Goal: Information Seeking & Learning: Check status

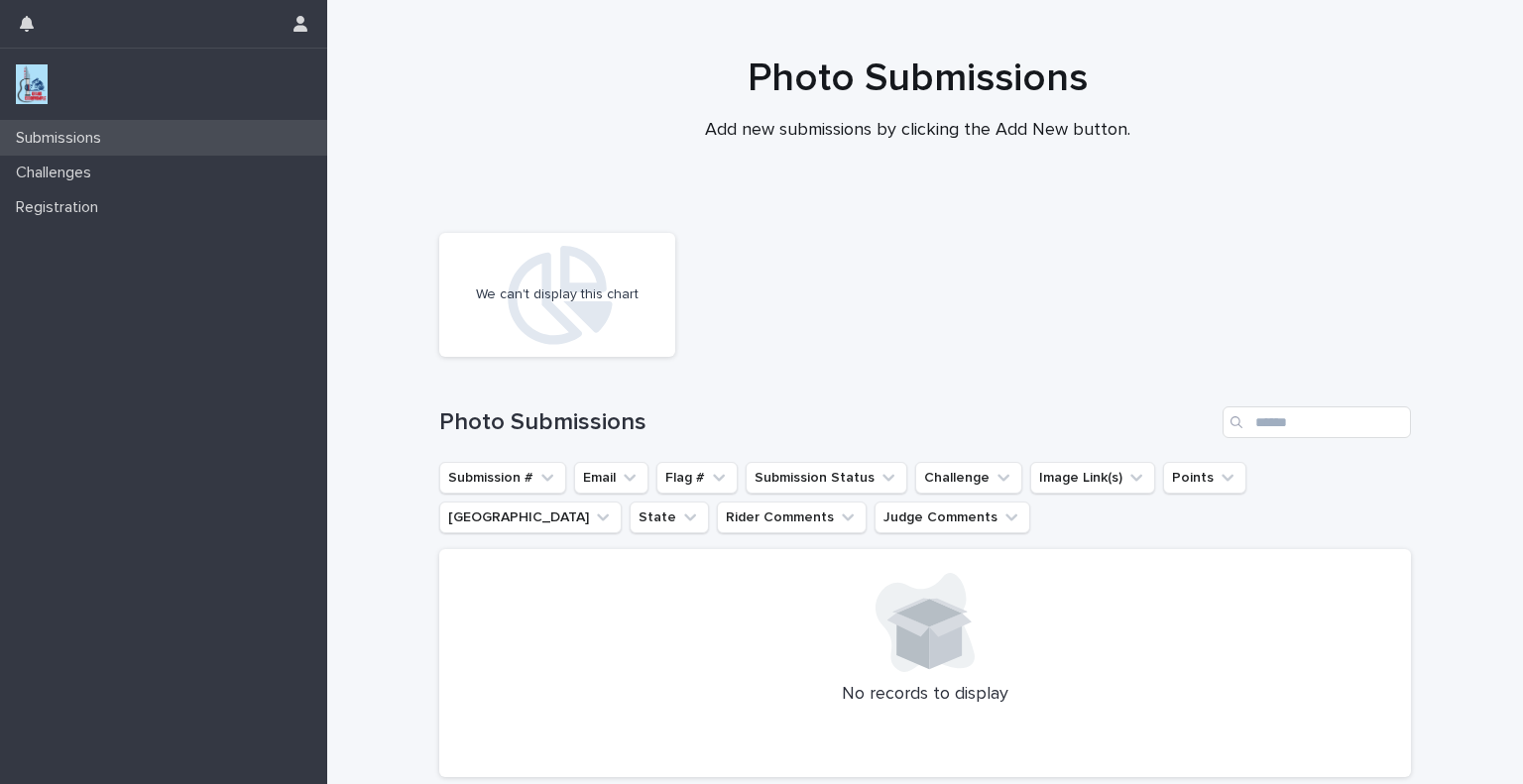
click at [111, 138] on p "Submissions" at bounding box center [62, 137] width 109 height 19
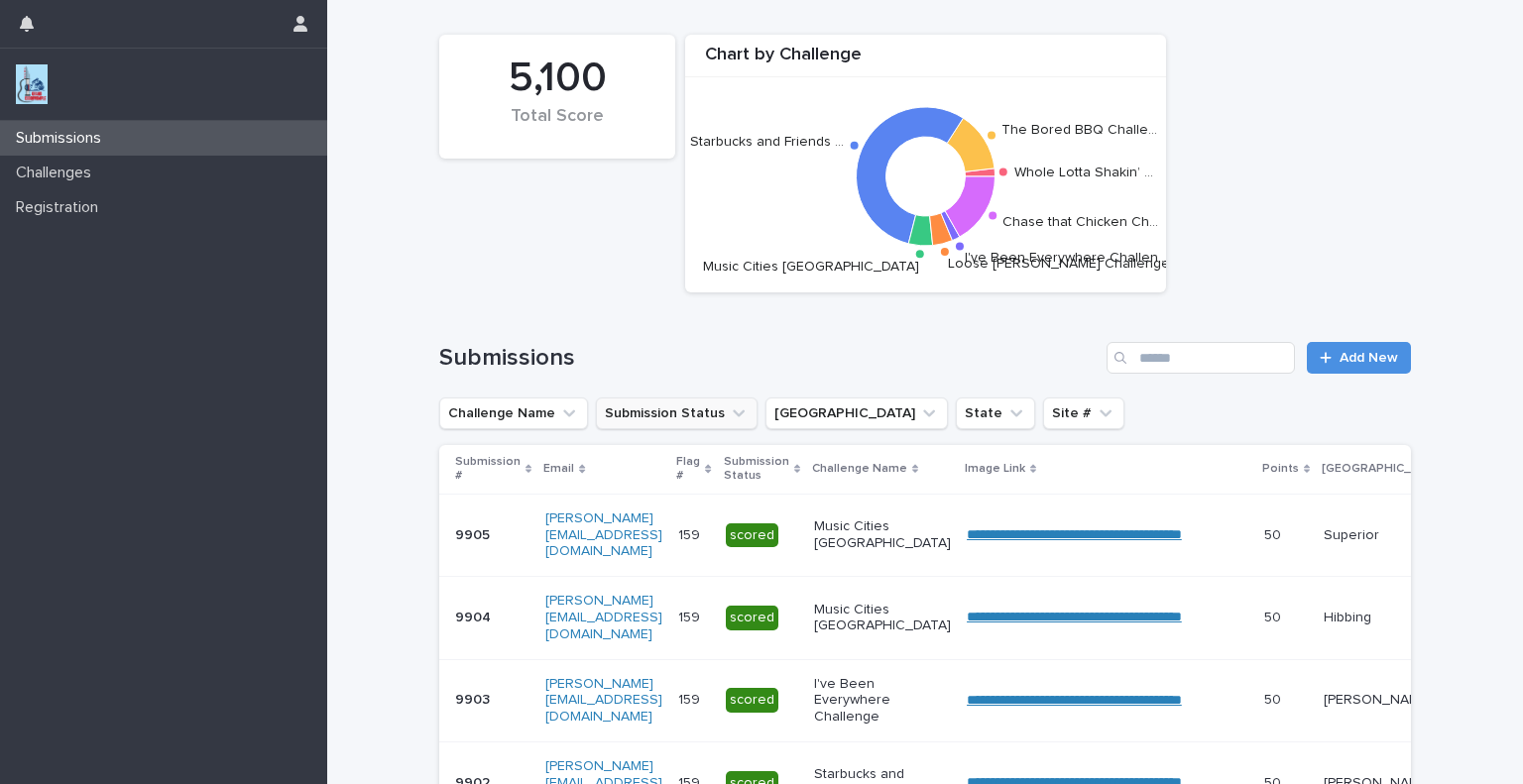
click at [729, 412] on icon "Submission Status" at bounding box center [739, 413] width 20 height 20
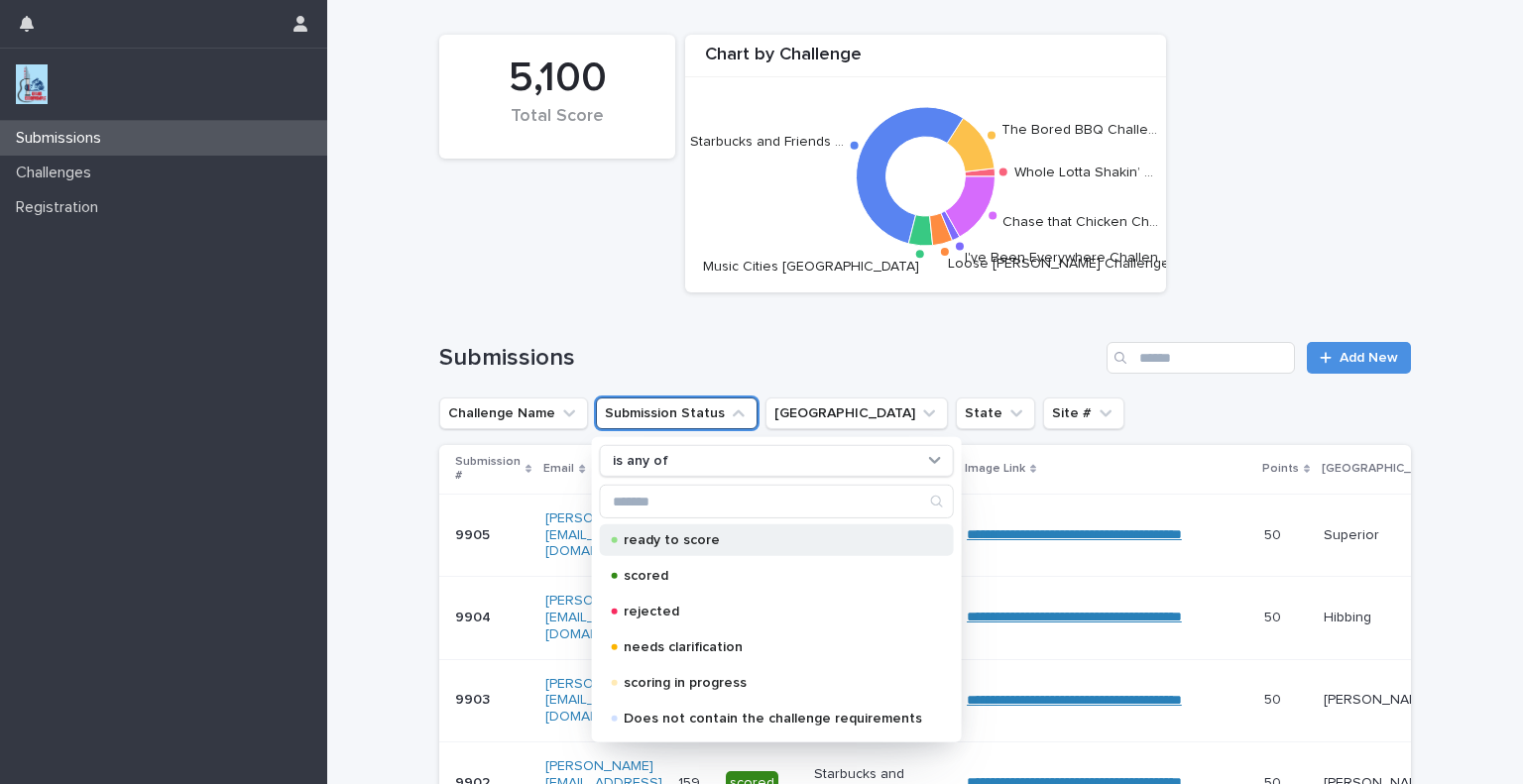
click at [683, 537] on p "ready to score" at bounding box center [773, 540] width 299 height 14
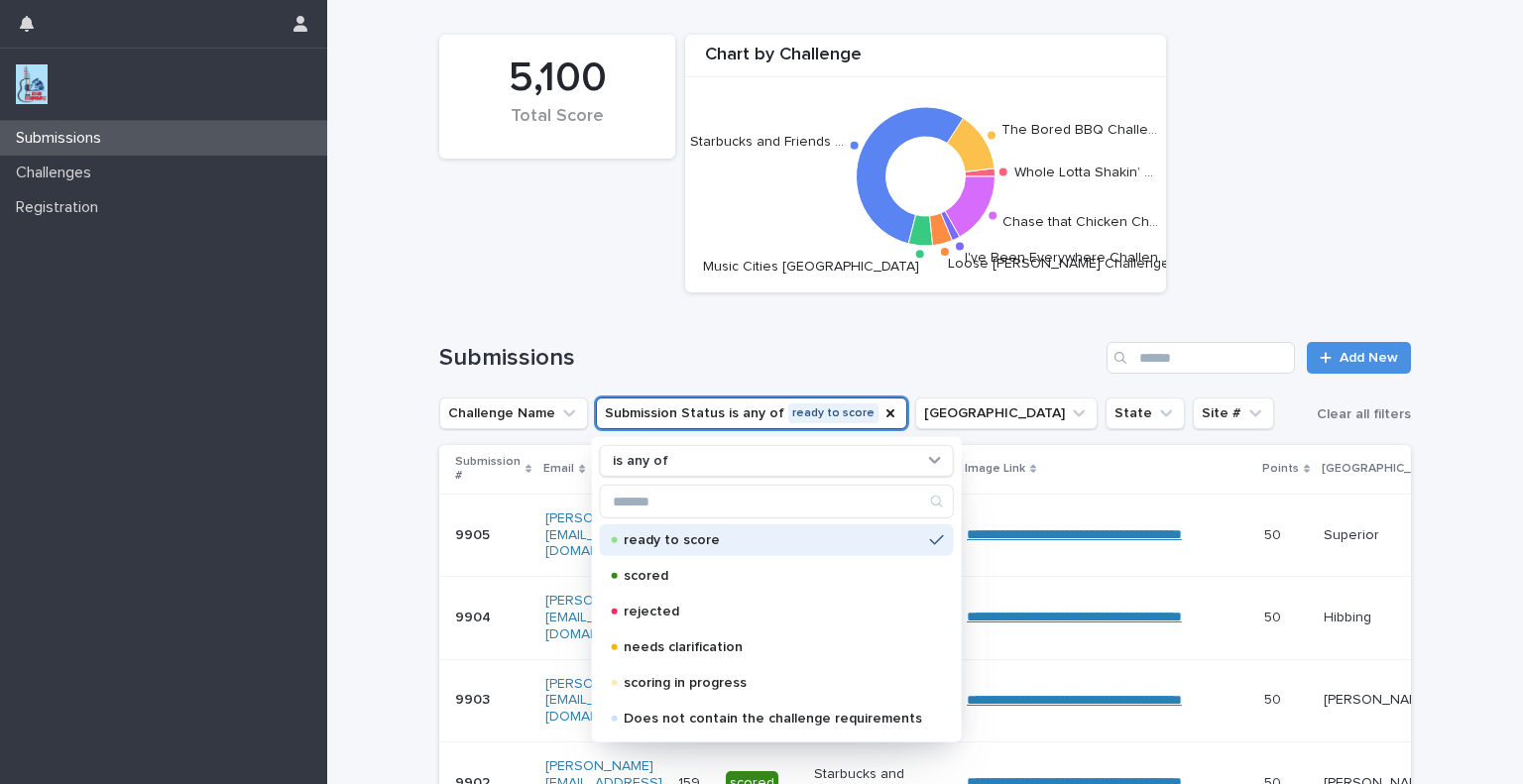
click at [679, 359] on h1 "Submissions" at bounding box center [769, 358] width 660 height 29
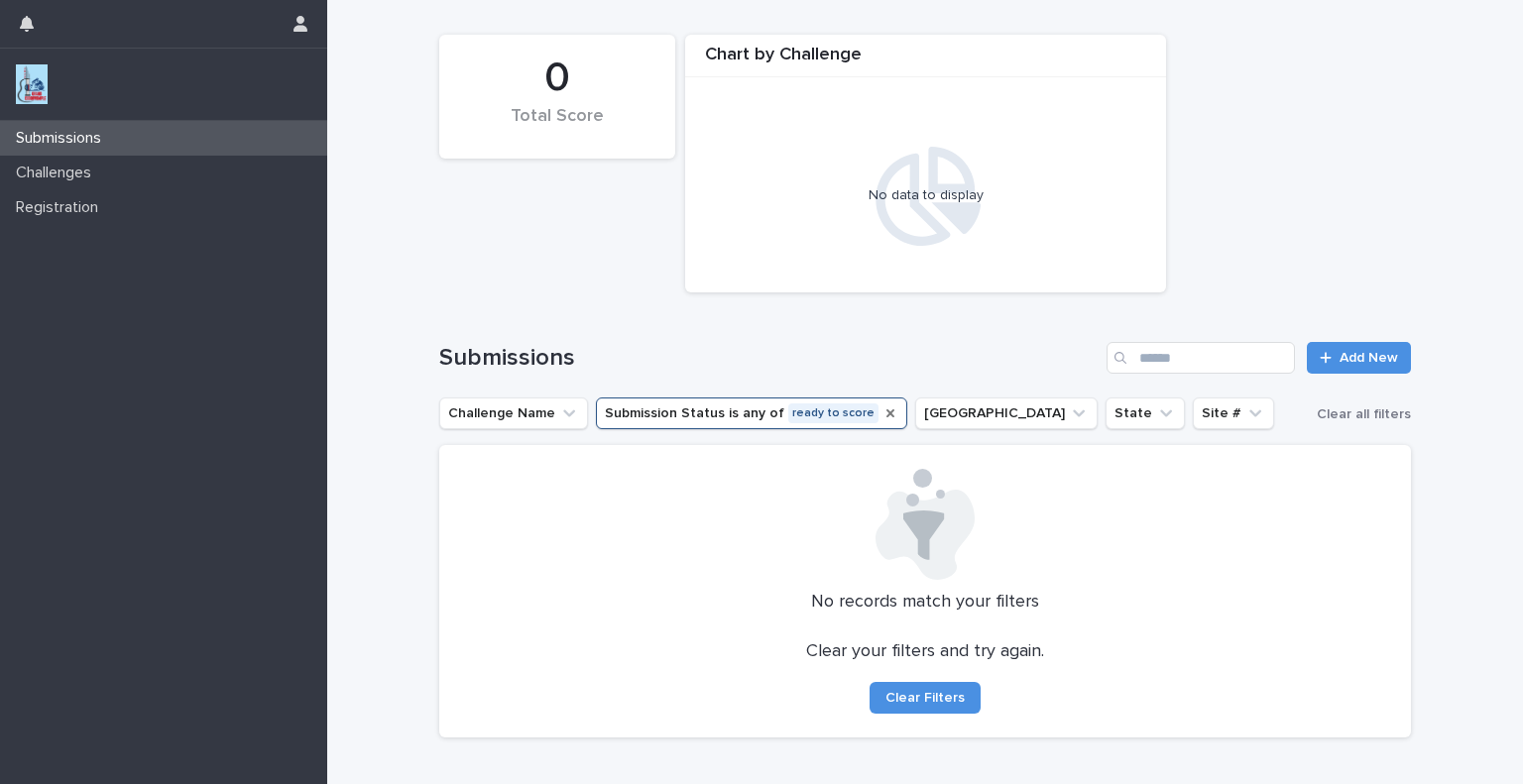
click at [887, 412] on icon "Submission Status" at bounding box center [891, 413] width 8 height 8
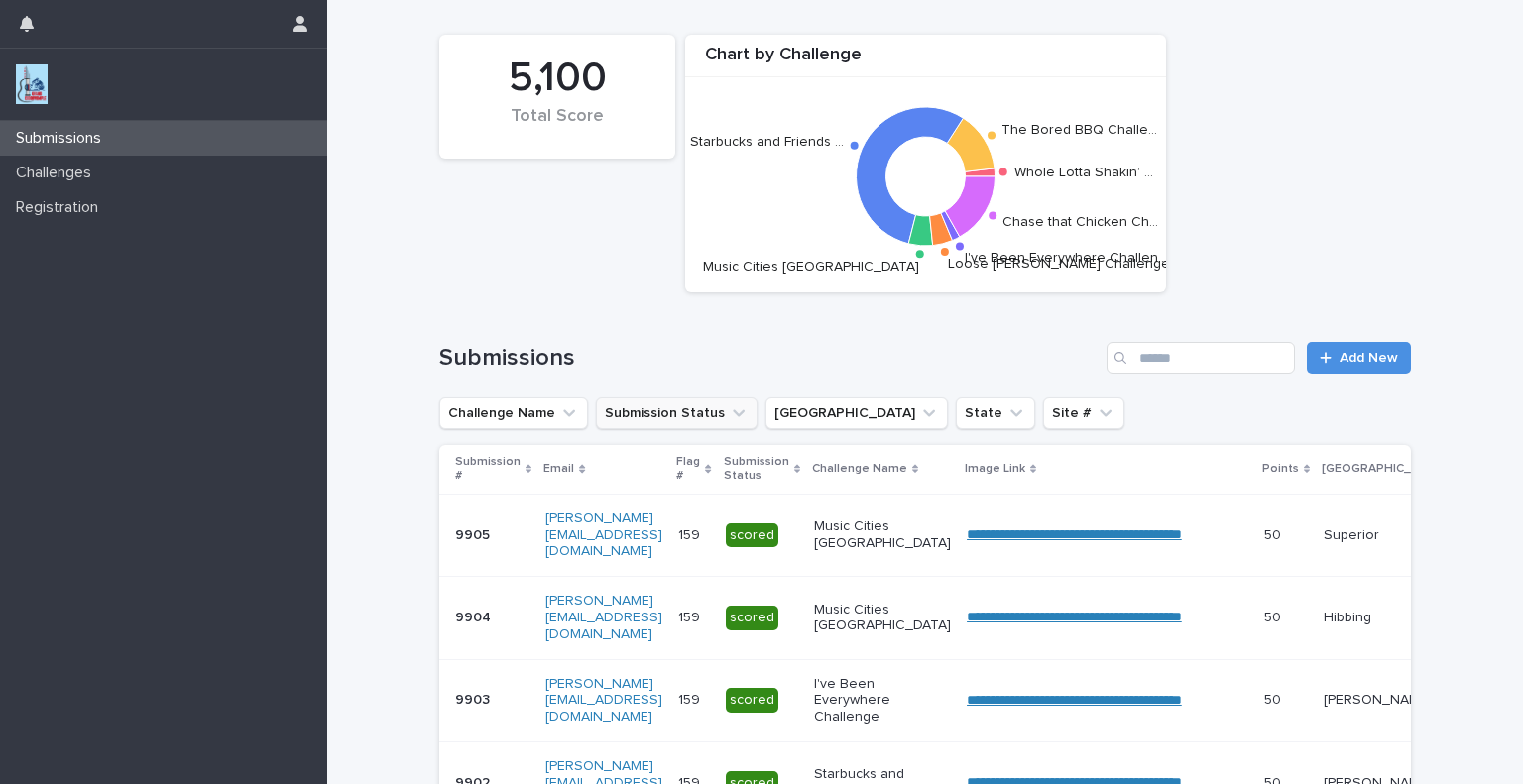
click at [729, 407] on icon "Submission Status" at bounding box center [739, 413] width 20 height 20
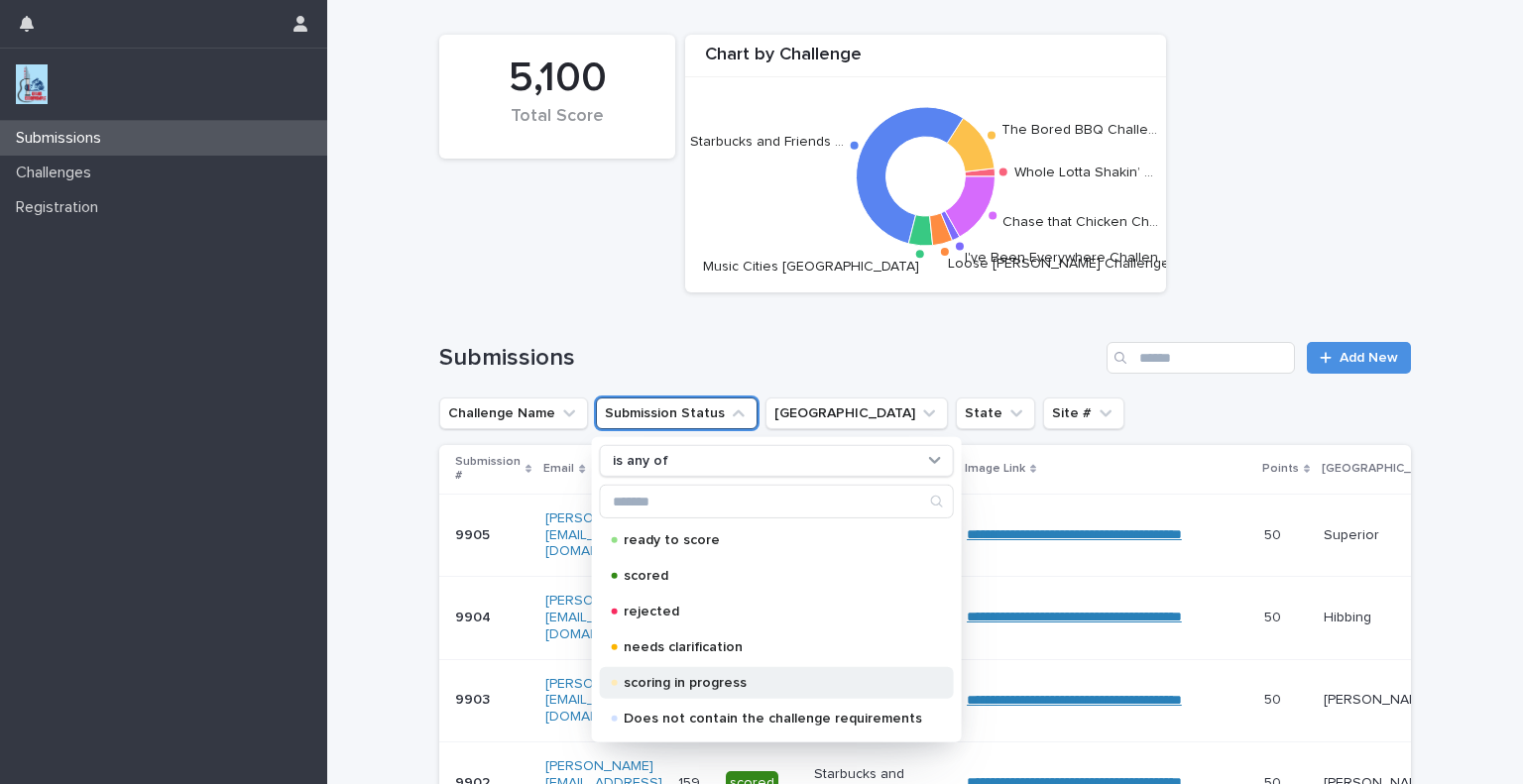
click at [691, 687] on p "scoring in progress" at bounding box center [773, 683] width 299 height 14
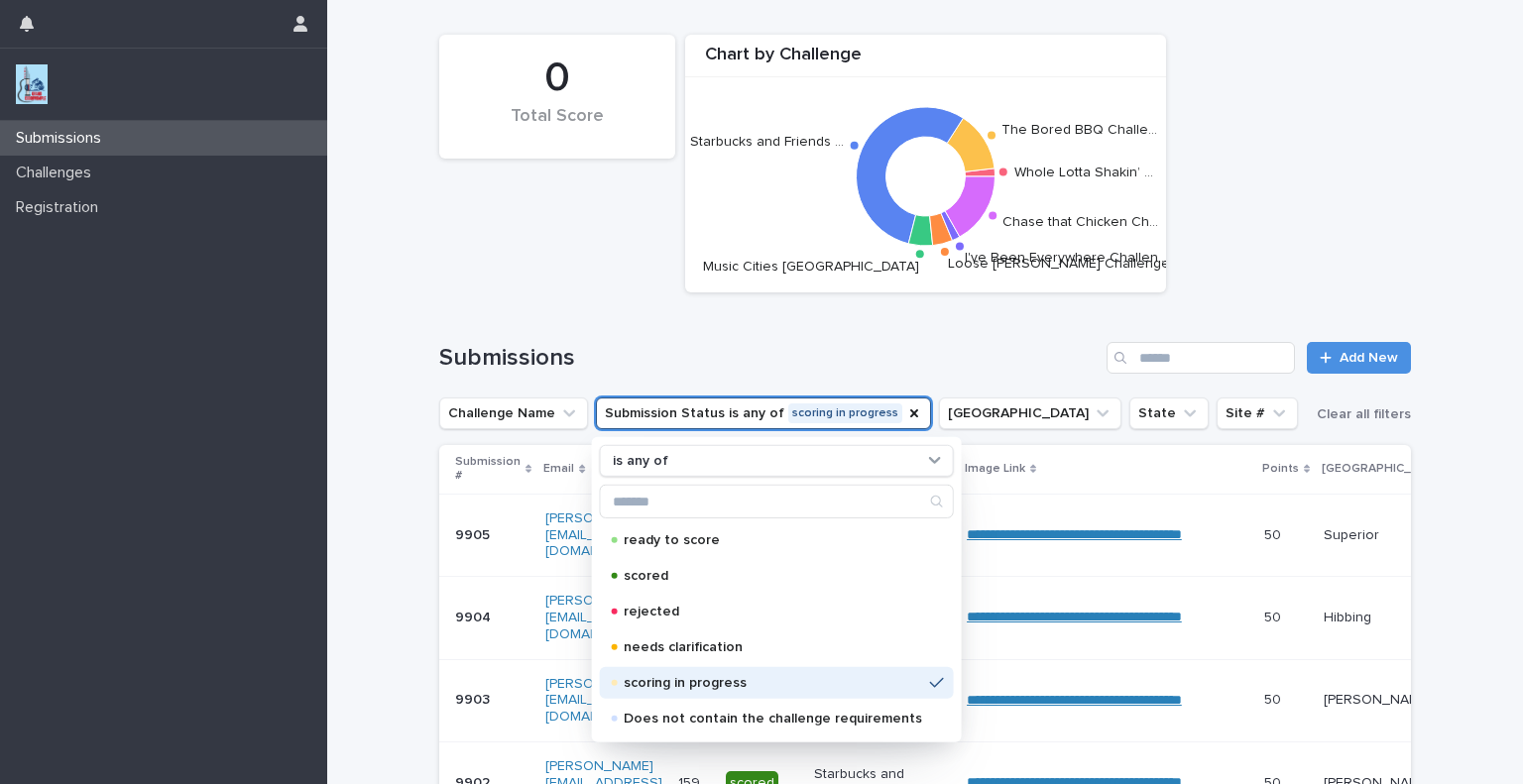
click at [936, 356] on h1 "Submissions" at bounding box center [769, 358] width 660 height 29
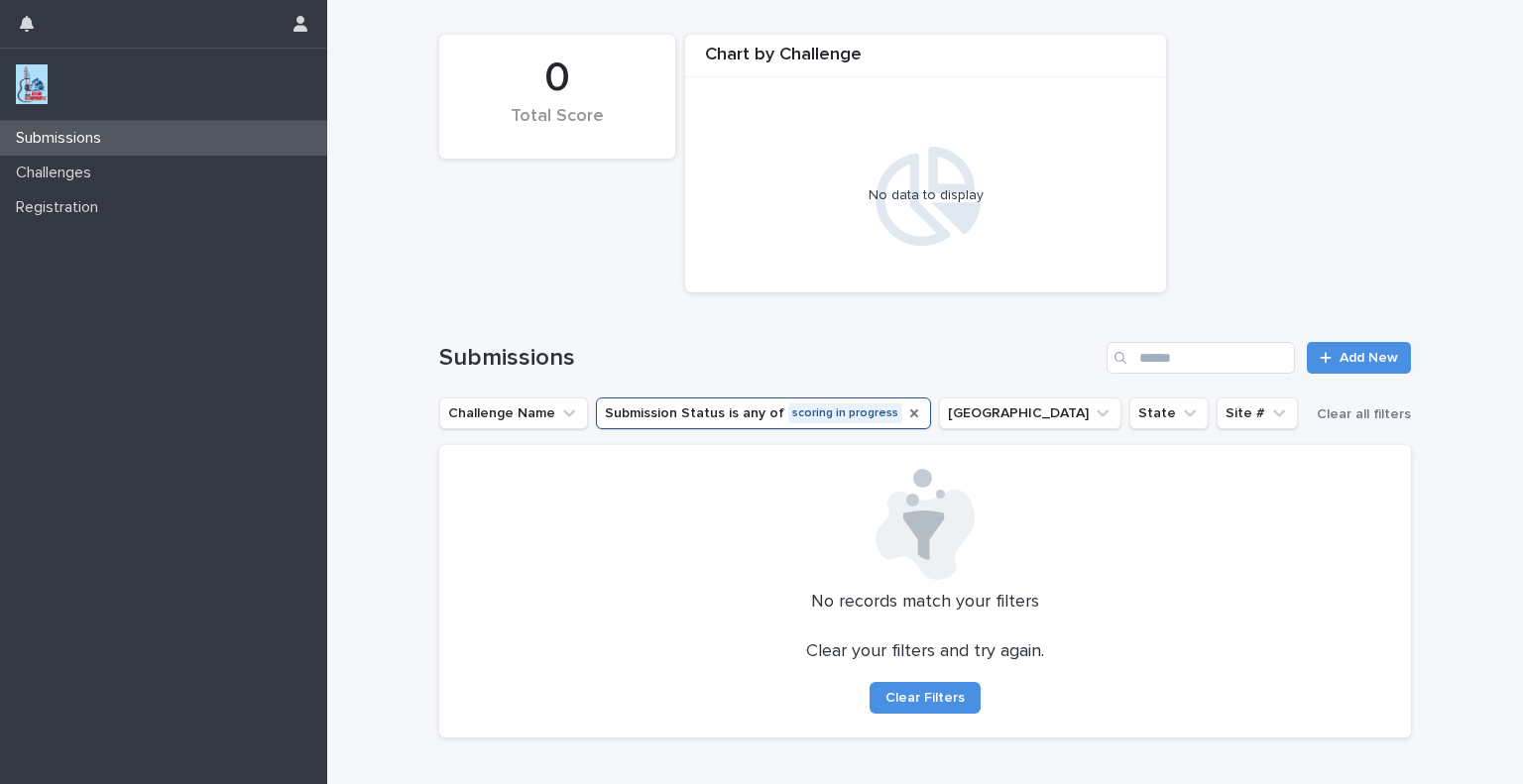
click at [910, 413] on icon "Submission Status" at bounding box center [914, 413] width 8 height 8
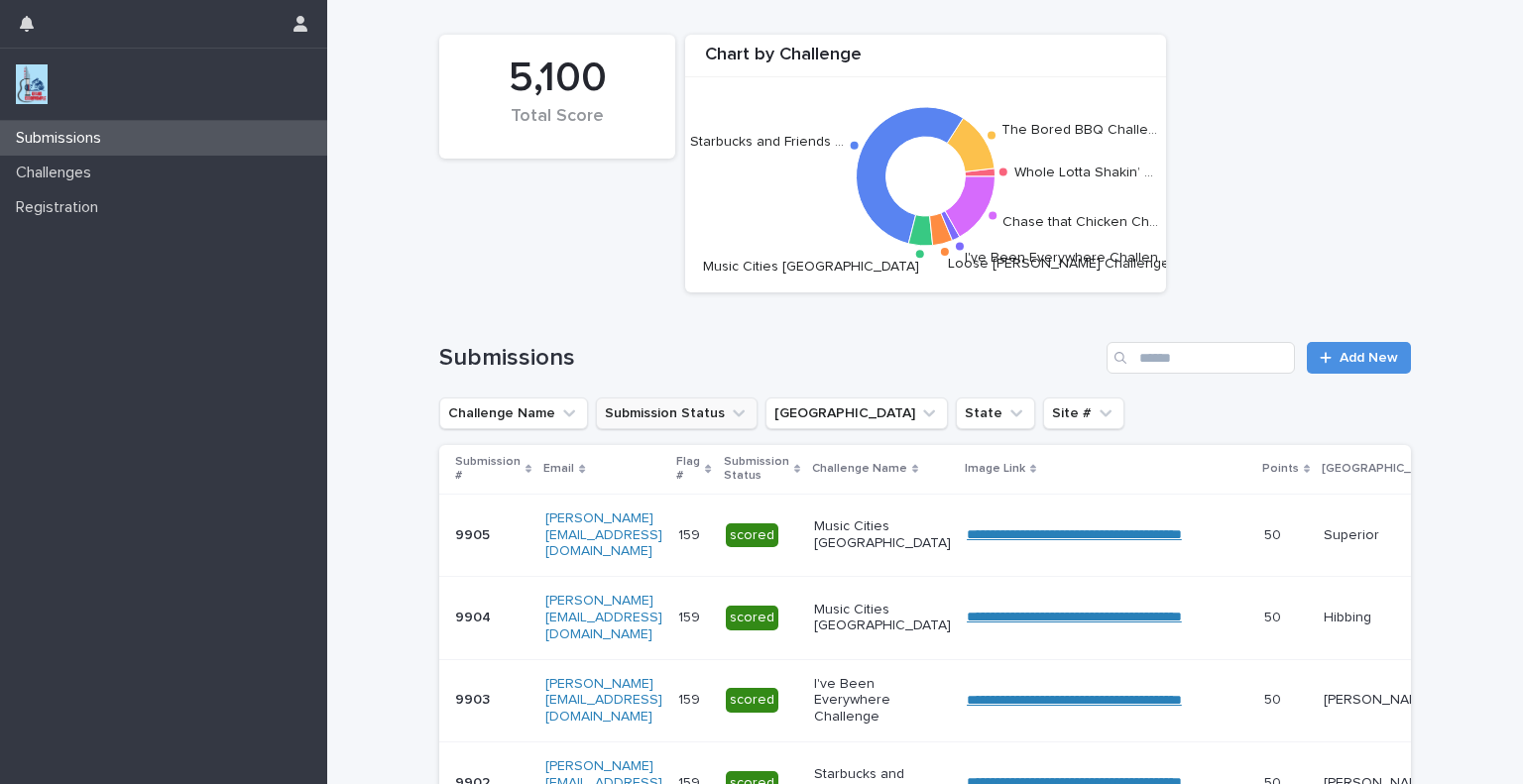
click at [729, 412] on icon "Submission Status" at bounding box center [739, 413] width 20 height 20
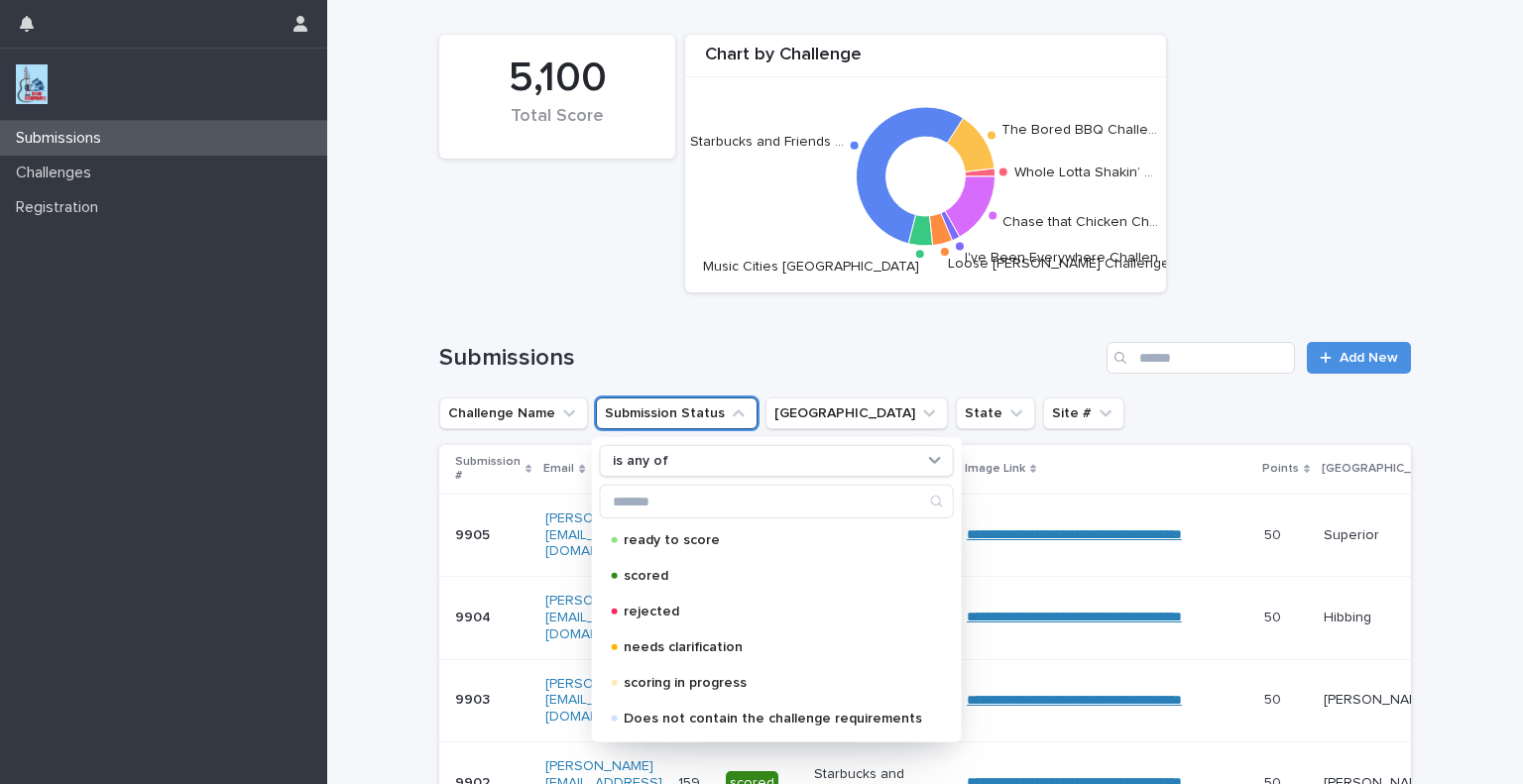
click at [742, 365] on h1 "Submissions" at bounding box center [769, 358] width 660 height 29
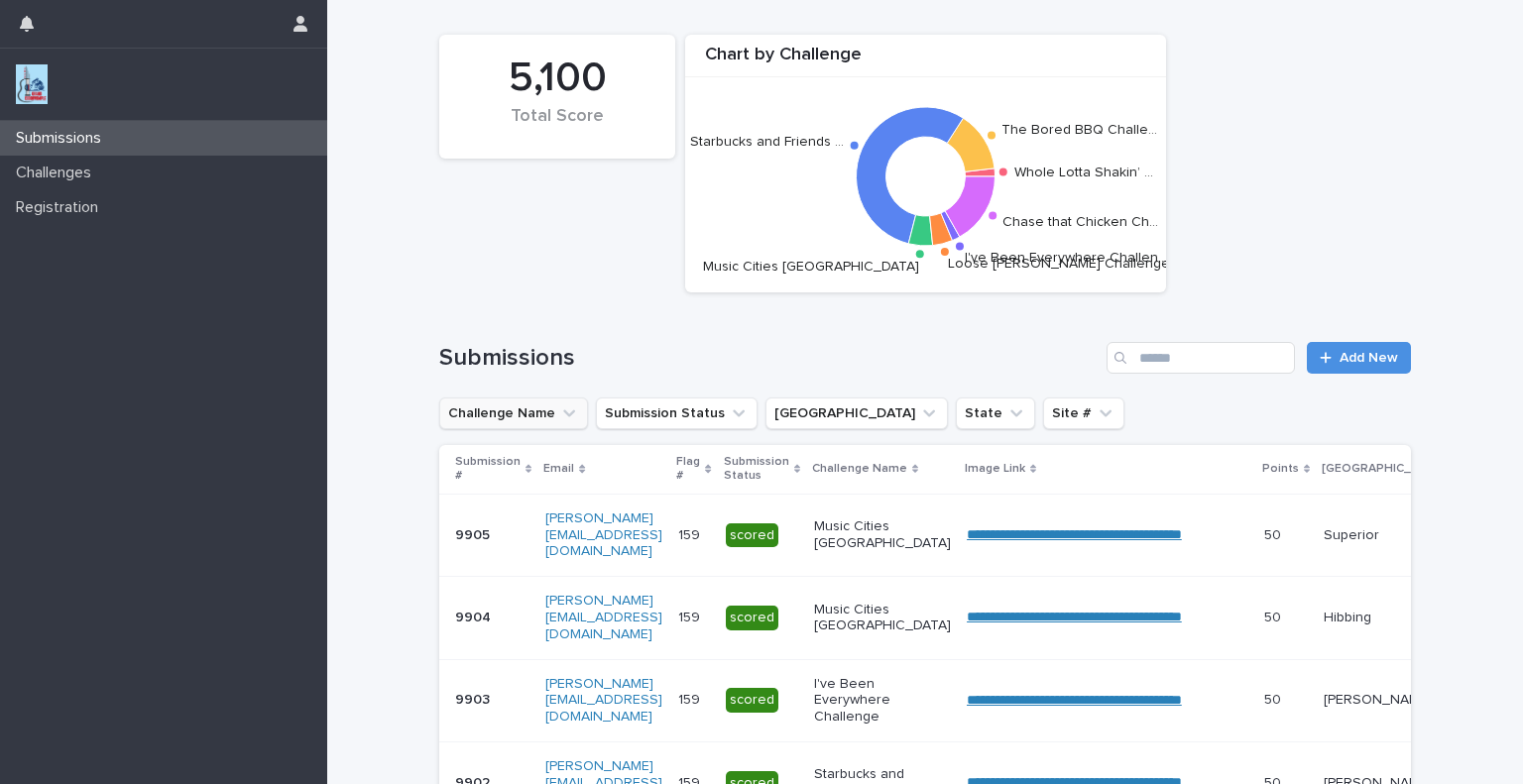
click at [559, 412] on icon "Challenge Name" at bounding box center [569, 413] width 20 height 20
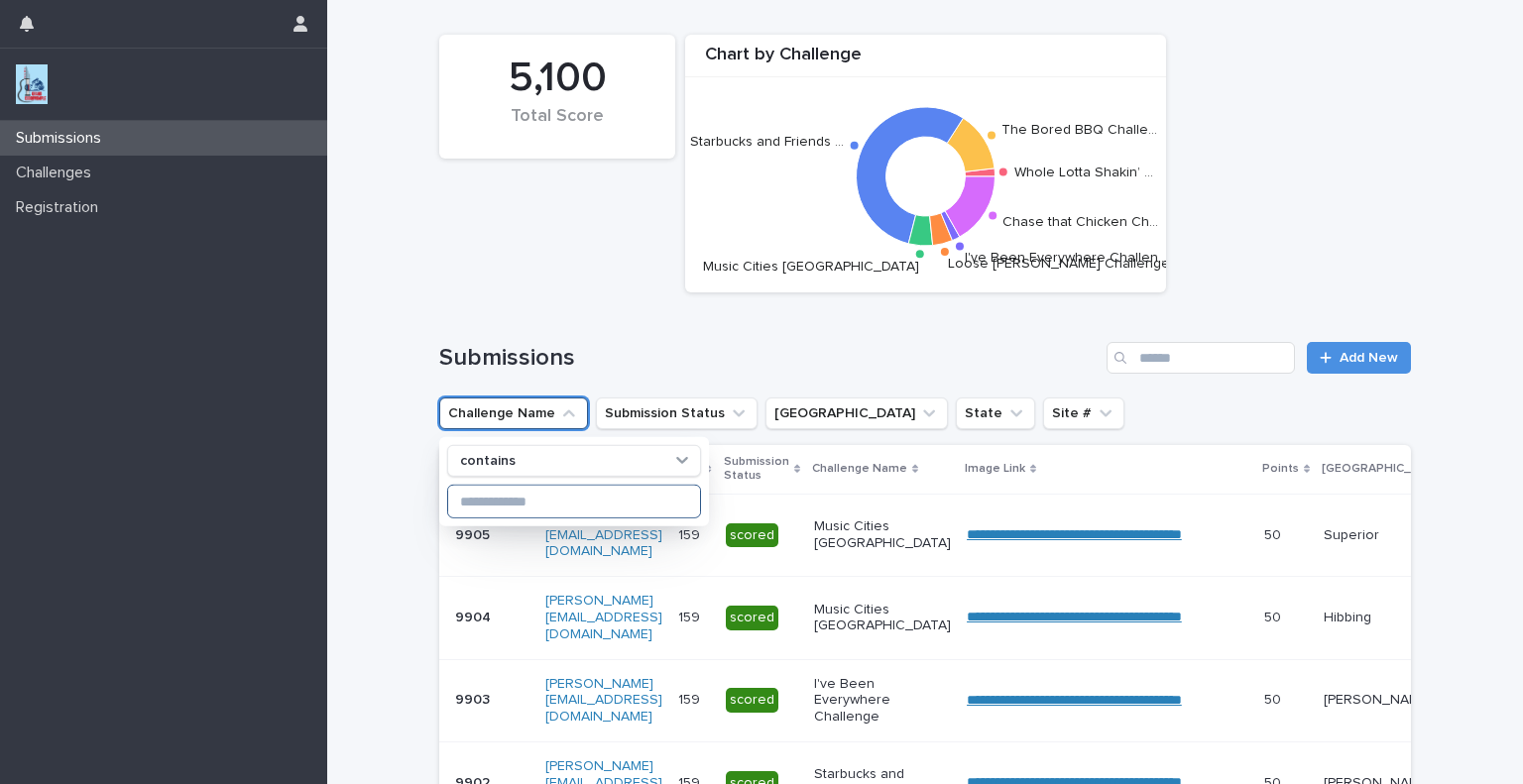
click at [581, 501] on input at bounding box center [574, 502] width 252 height 32
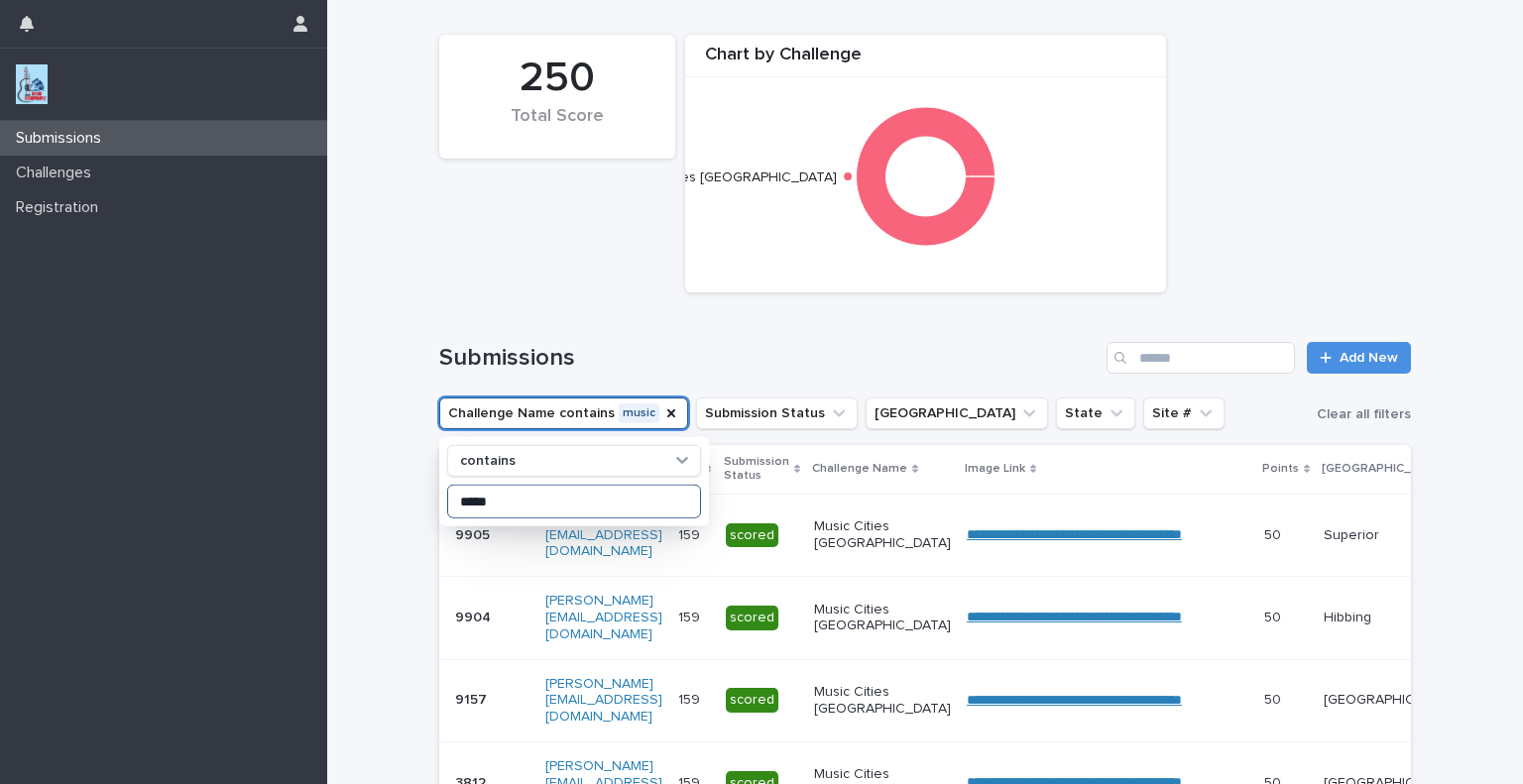
type input "*****"
click at [525, 249] on div "250 Total Score Chart by Challenge Music Cities Challange" at bounding box center [925, 163] width 992 height 278
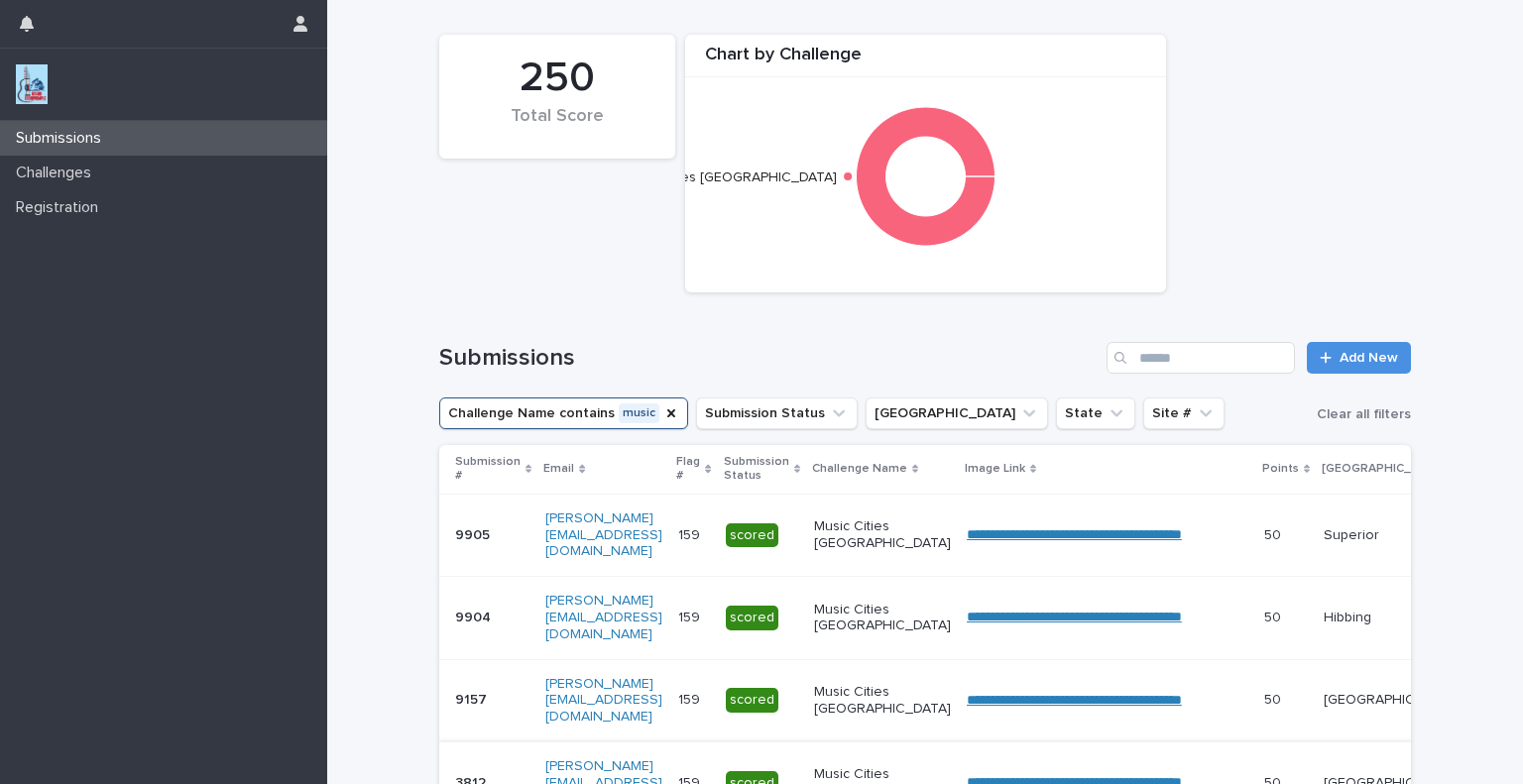
click at [668, 412] on icon "Challenge Name" at bounding box center [672, 413] width 8 height 8
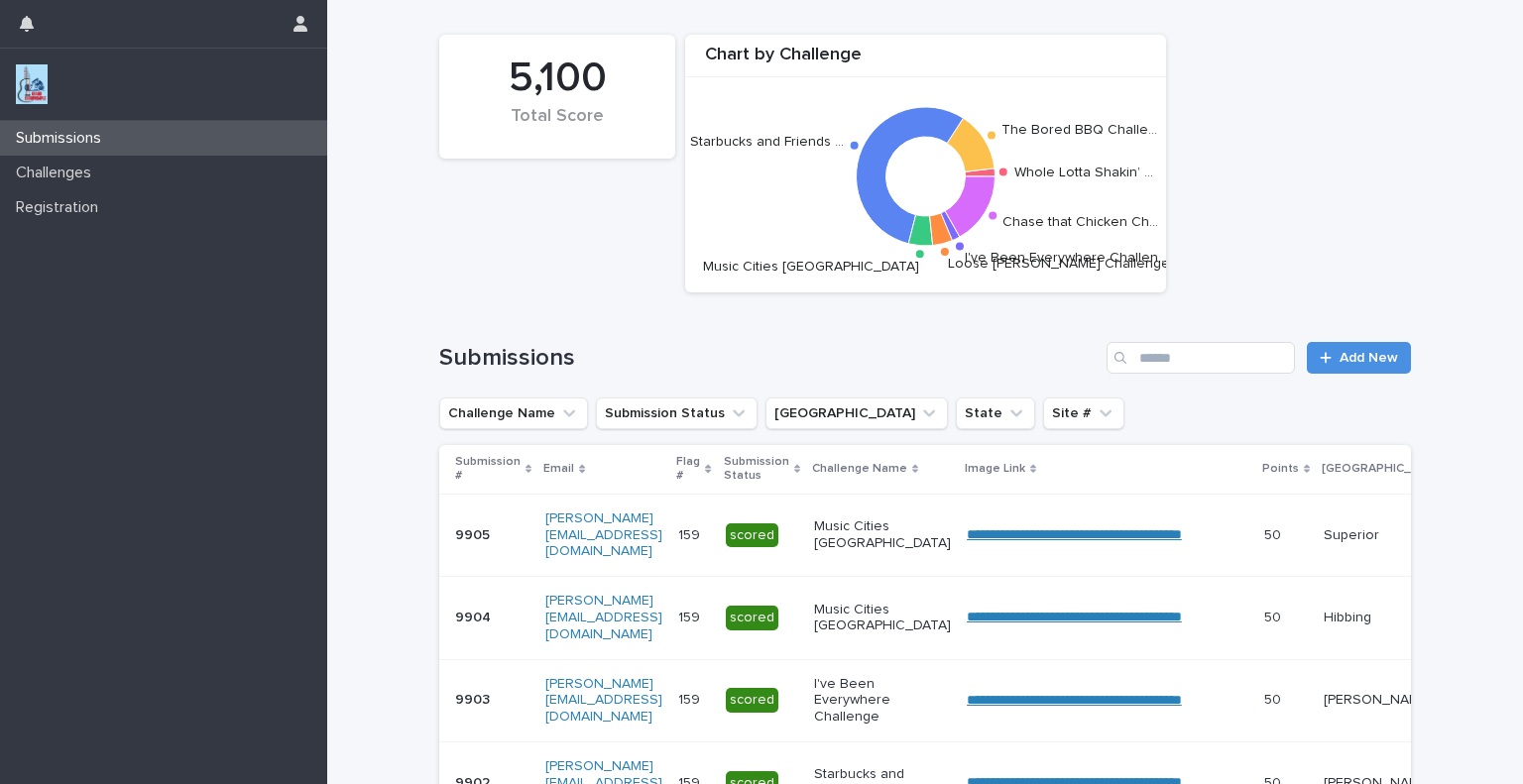
click at [559, 412] on icon "Challenge Name" at bounding box center [569, 413] width 20 height 20
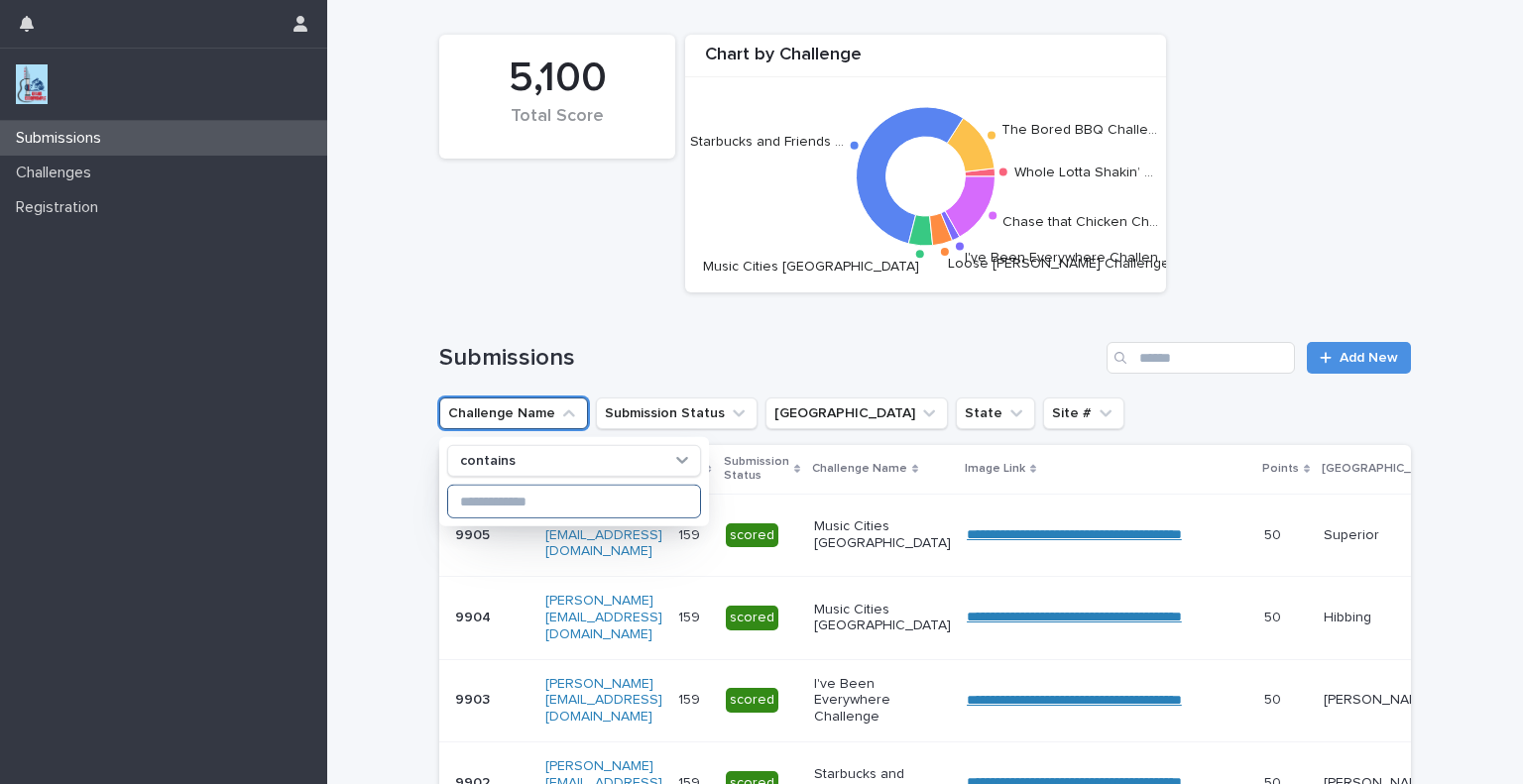
click at [562, 500] on input at bounding box center [574, 502] width 252 height 32
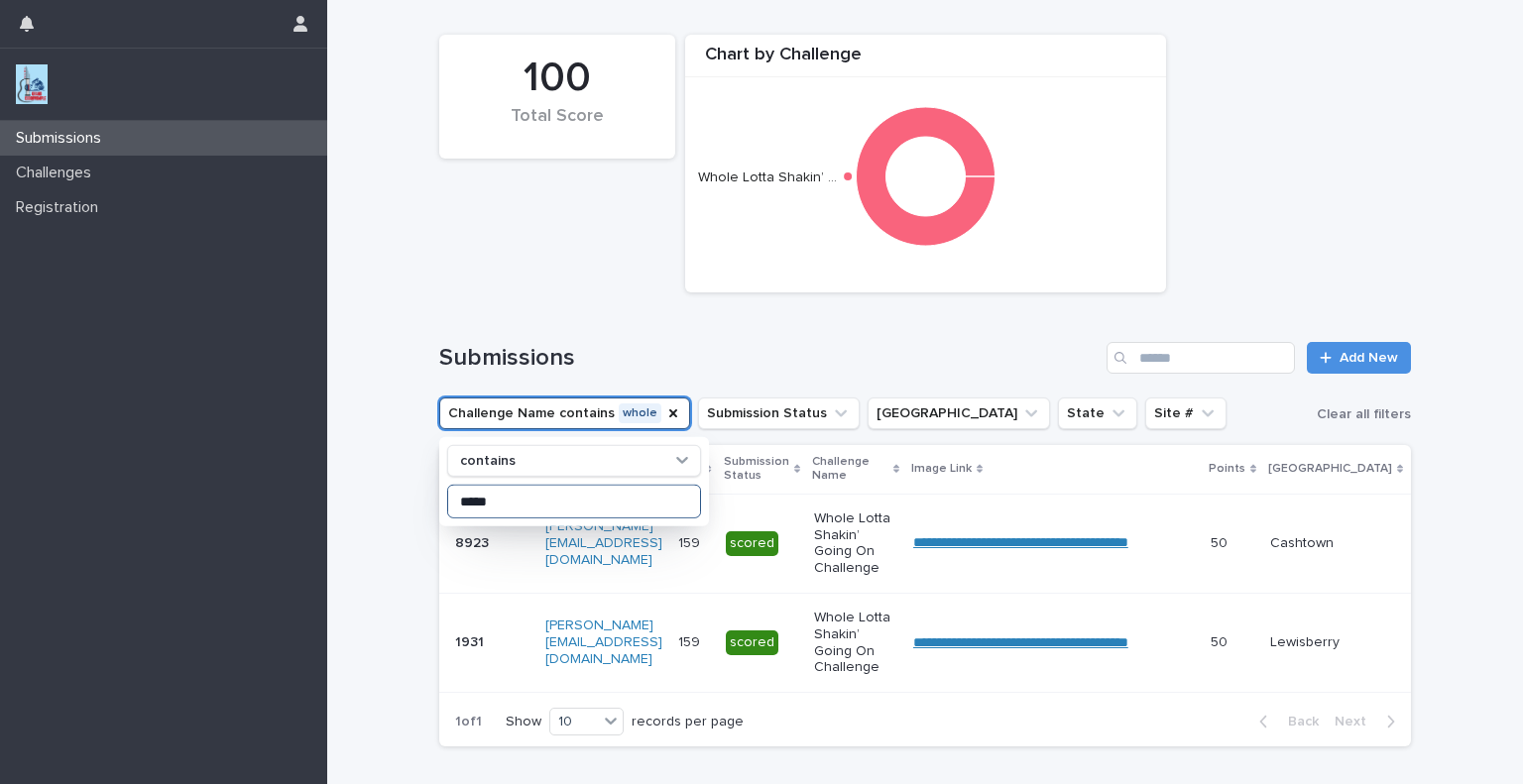
type input "*****"
click at [559, 295] on div "100 Total Score Chart by Challenge Whole Lotta Shakin’ …" at bounding box center [925, 163] width 992 height 278
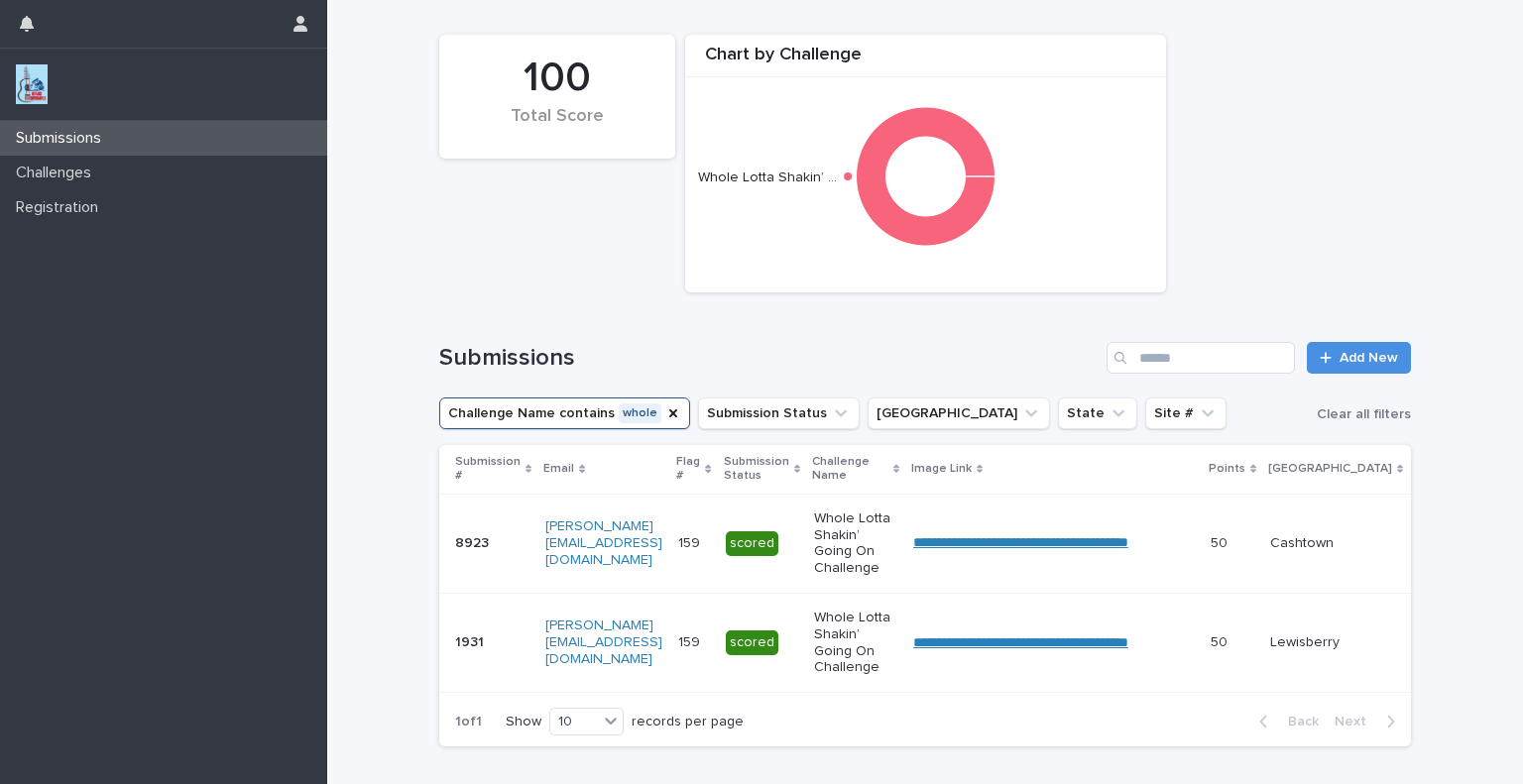
click at [670, 412] on icon "Challenge Name" at bounding box center [674, 413] width 8 height 8
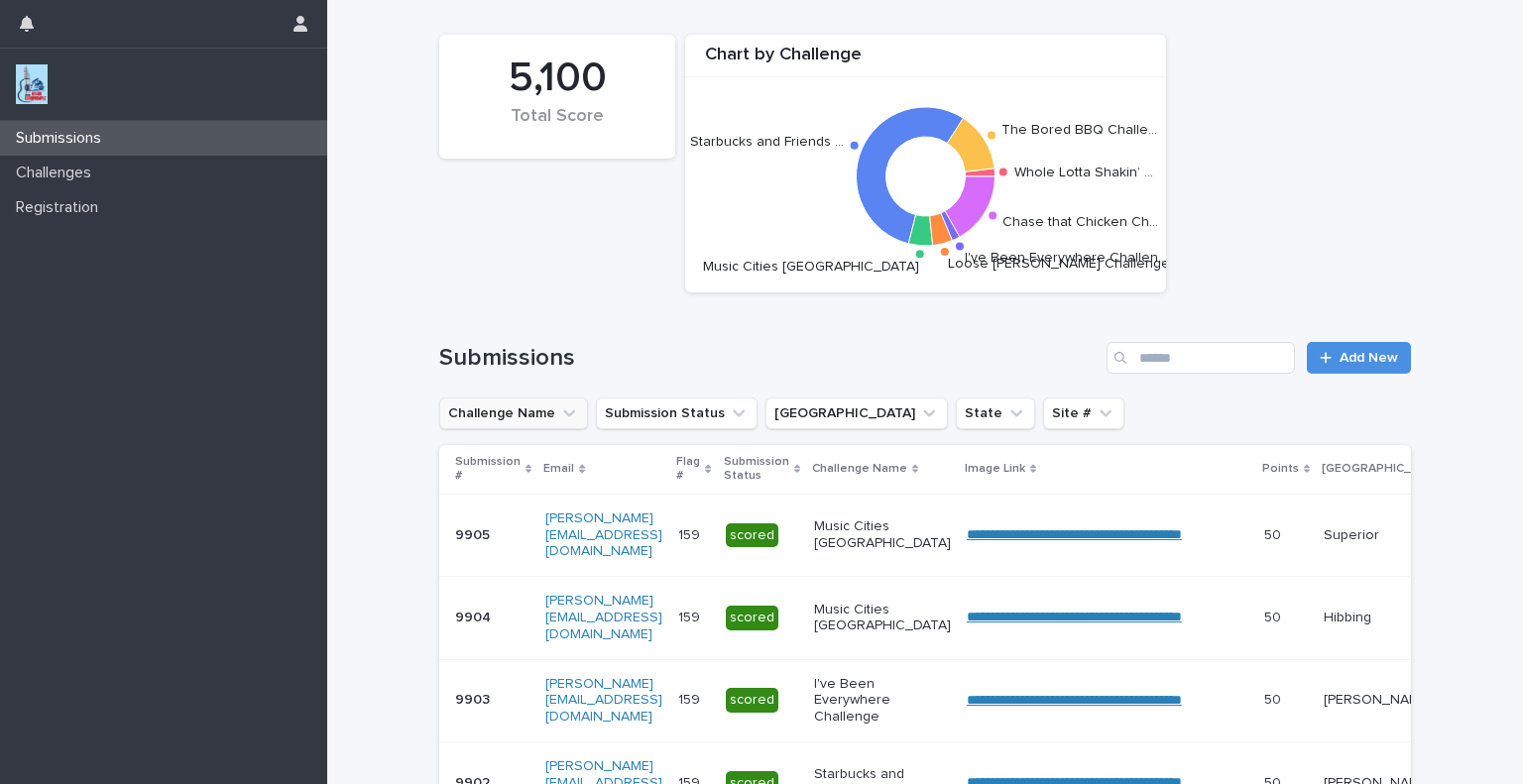
click at [559, 412] on icon "Challenge Name" at bounding box center [569, 413] width 20 height 20
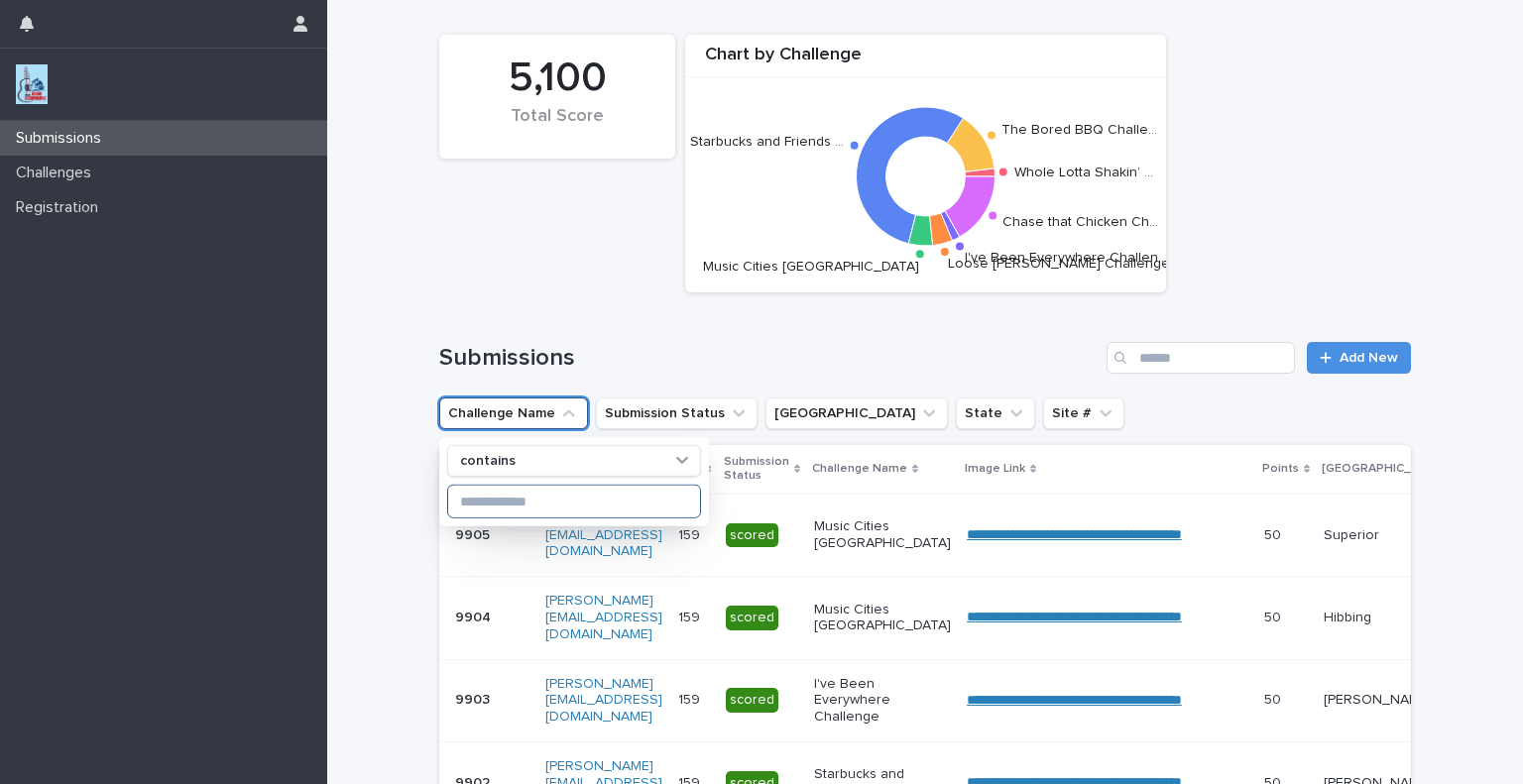
click at [555, 498] on input at bounding box center [574, 502] width 252 height 32
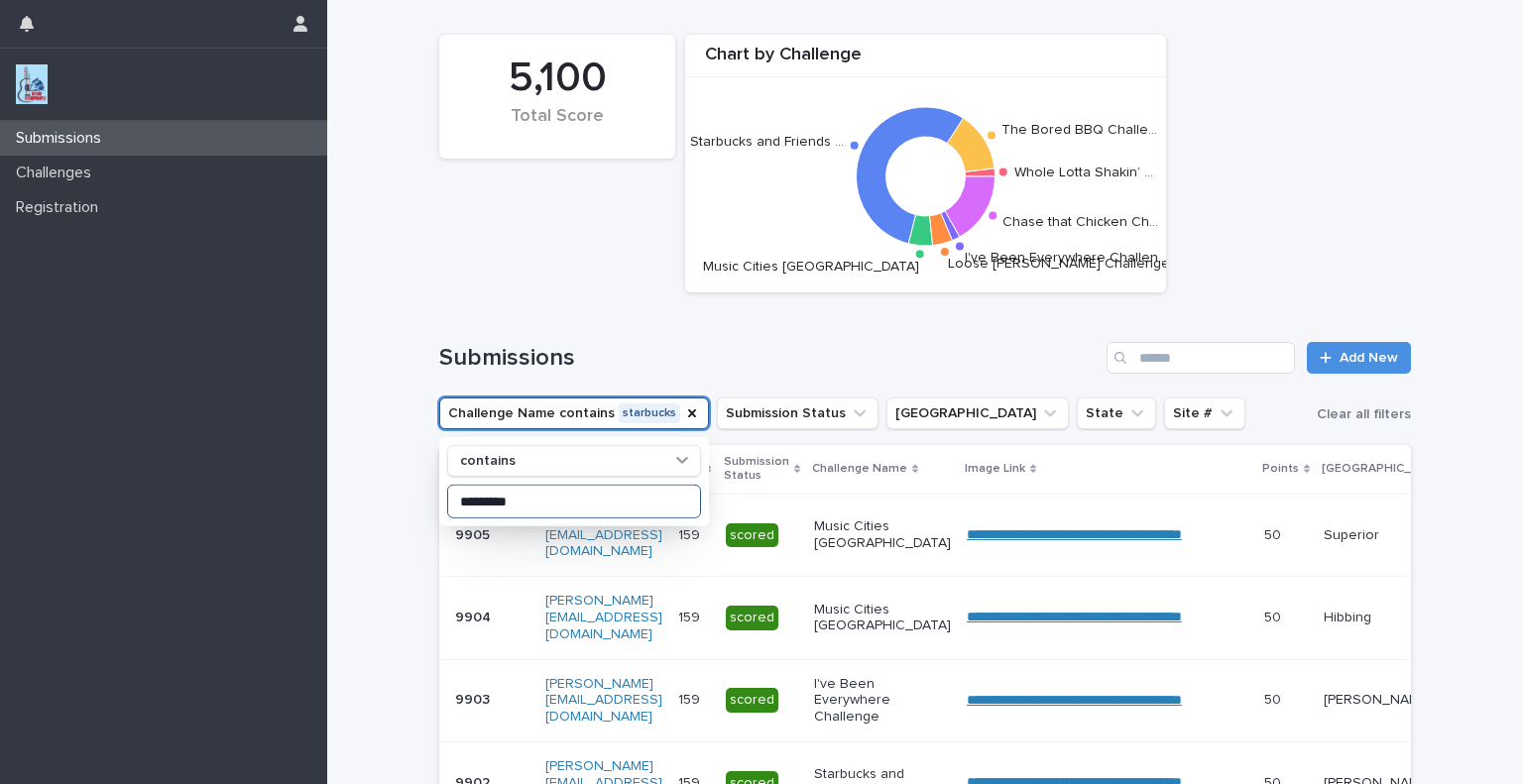
type input "*********"
click at [583, 285] on div "5,100 Total Score Chart by Challenge Whole Lotta Shakin’ … The Bored BBQ Challe…" at bounding box center [925, 163] width 992 height 278
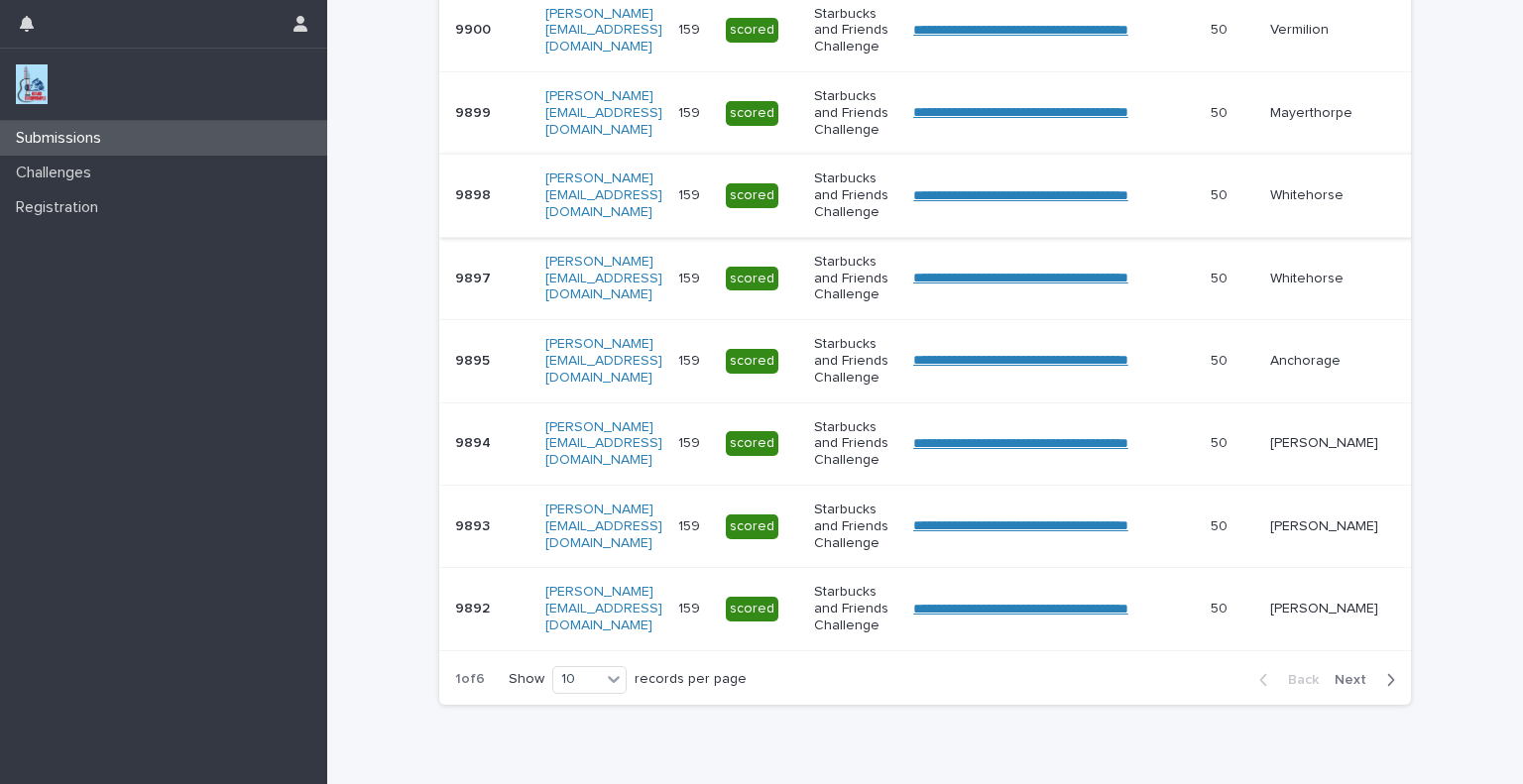
scroll to position [686, 0]
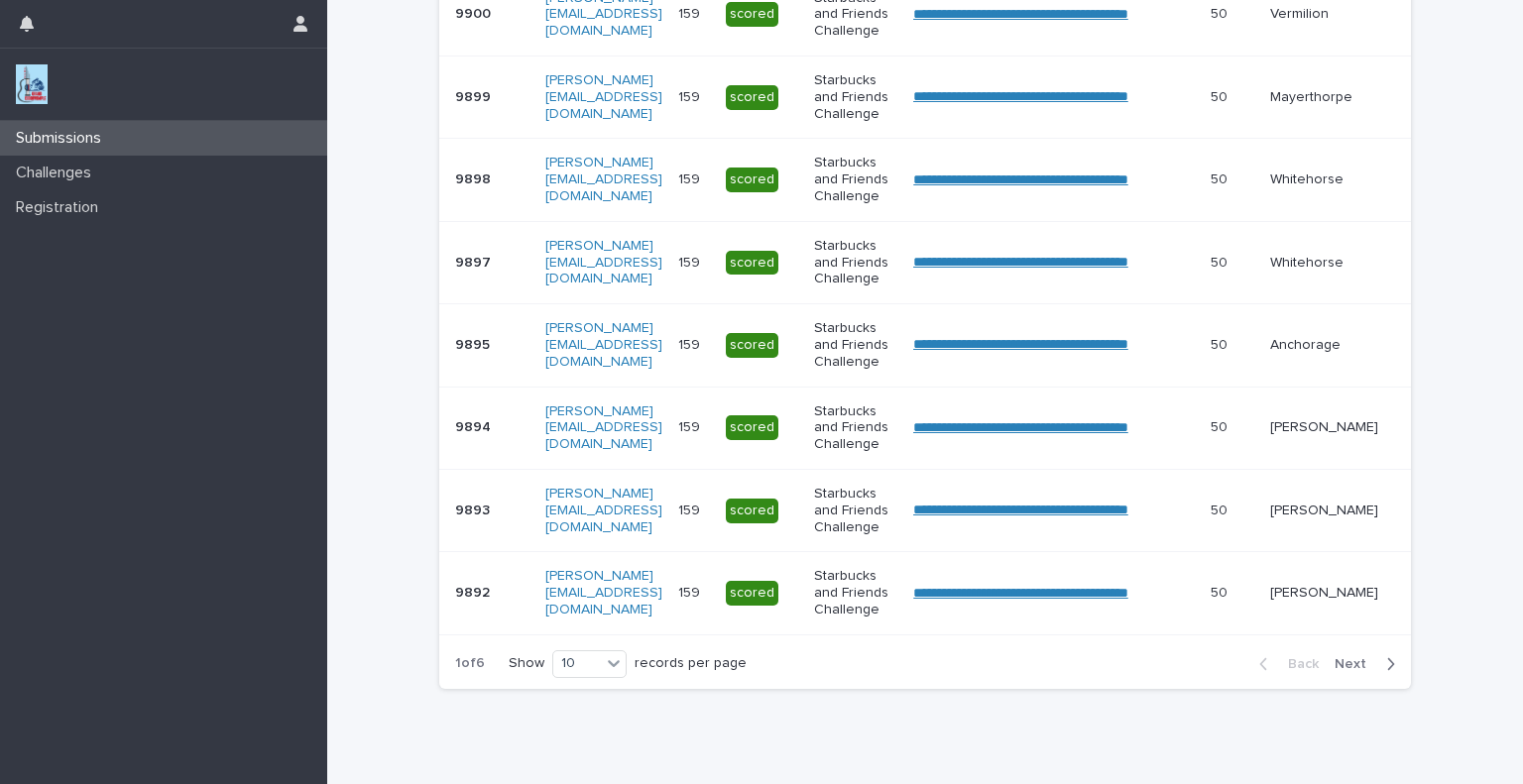
click at [475, 99] on p "9899" at bounding box center [475, 96] width 40 height 21
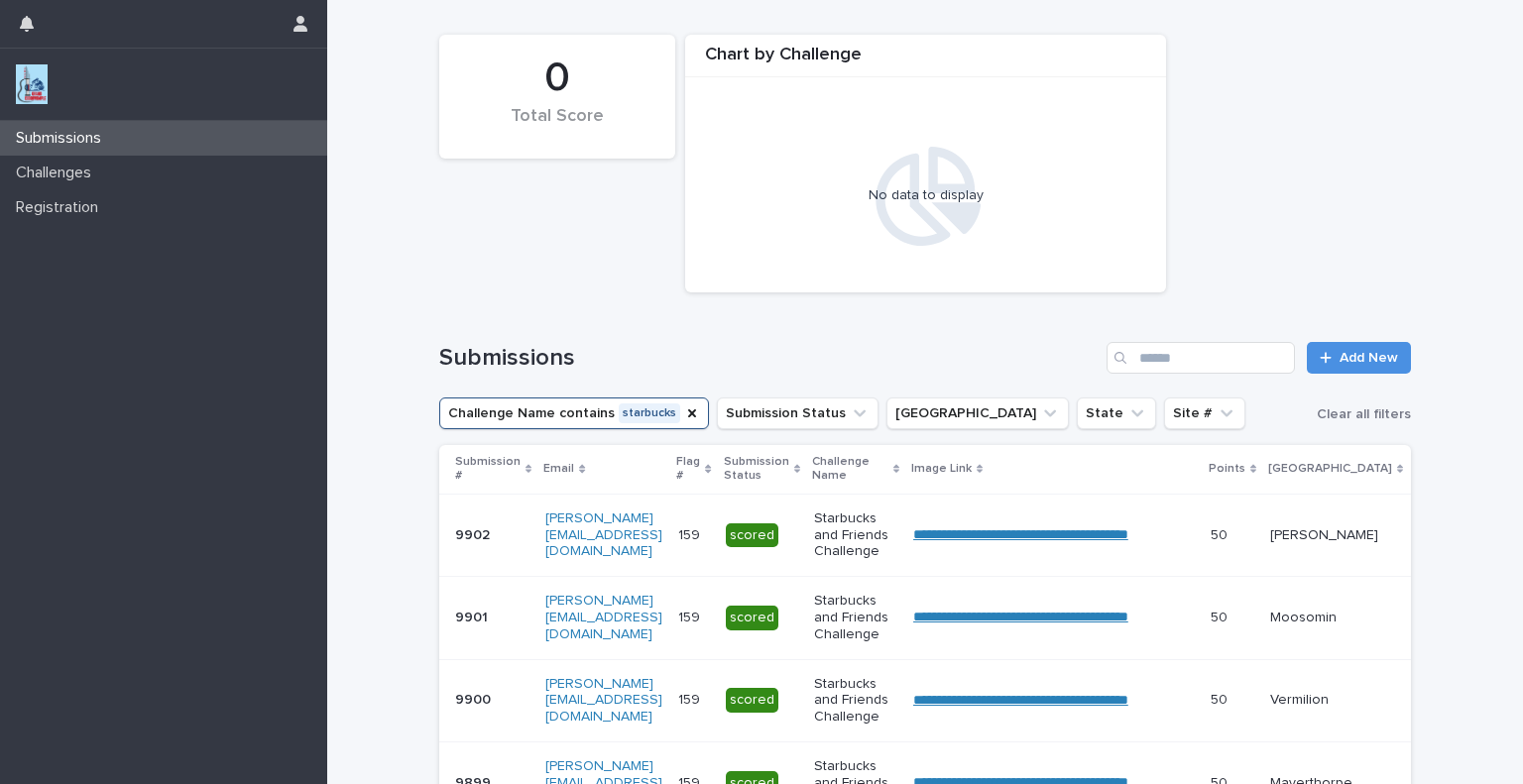
click at [135, 143] on div "Submissions" at bounding box center [163, 137] width 327 height 35
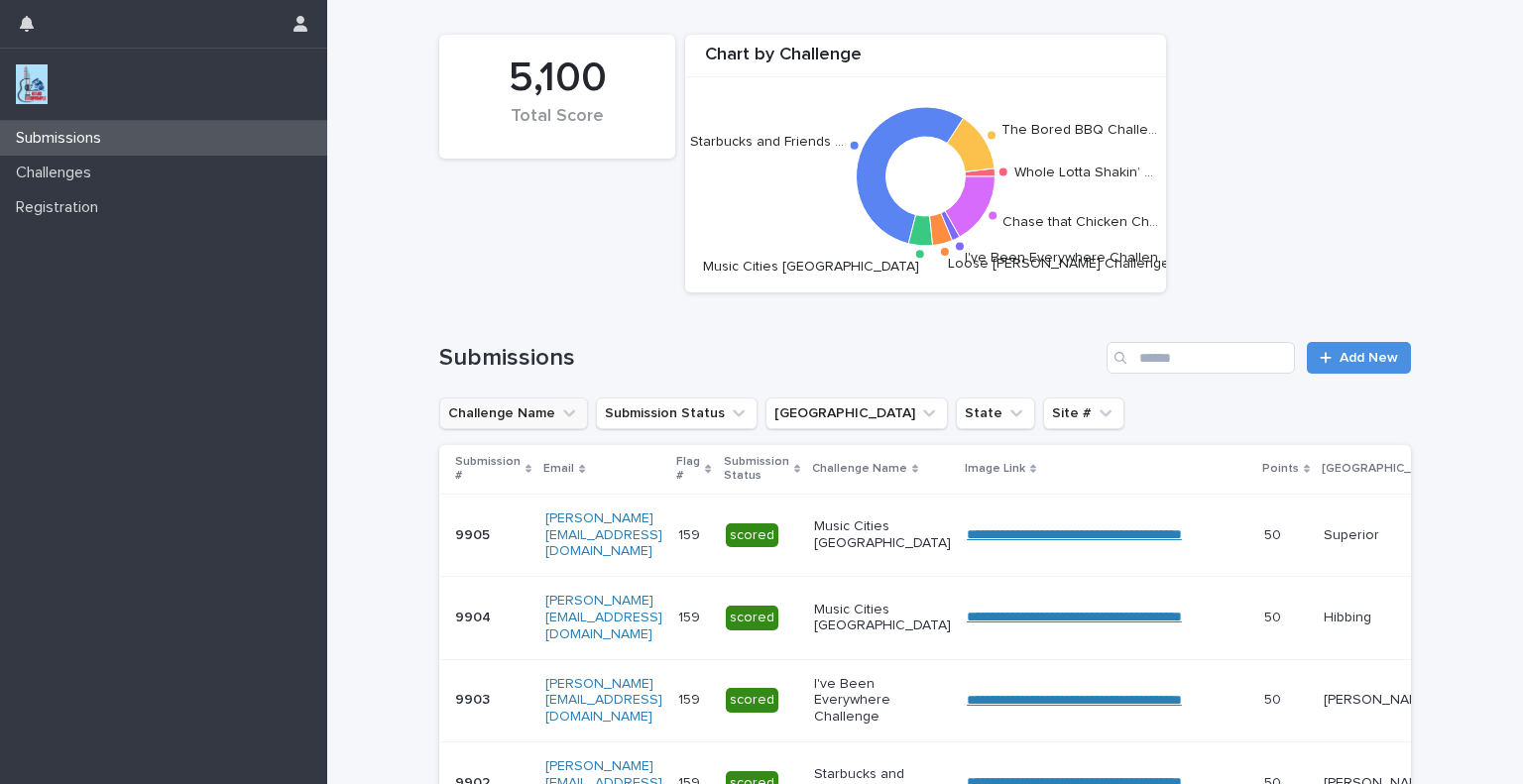
click at [525, 412] on button "Challenge Name" at bounding box center [513, 413] width 149 height 32
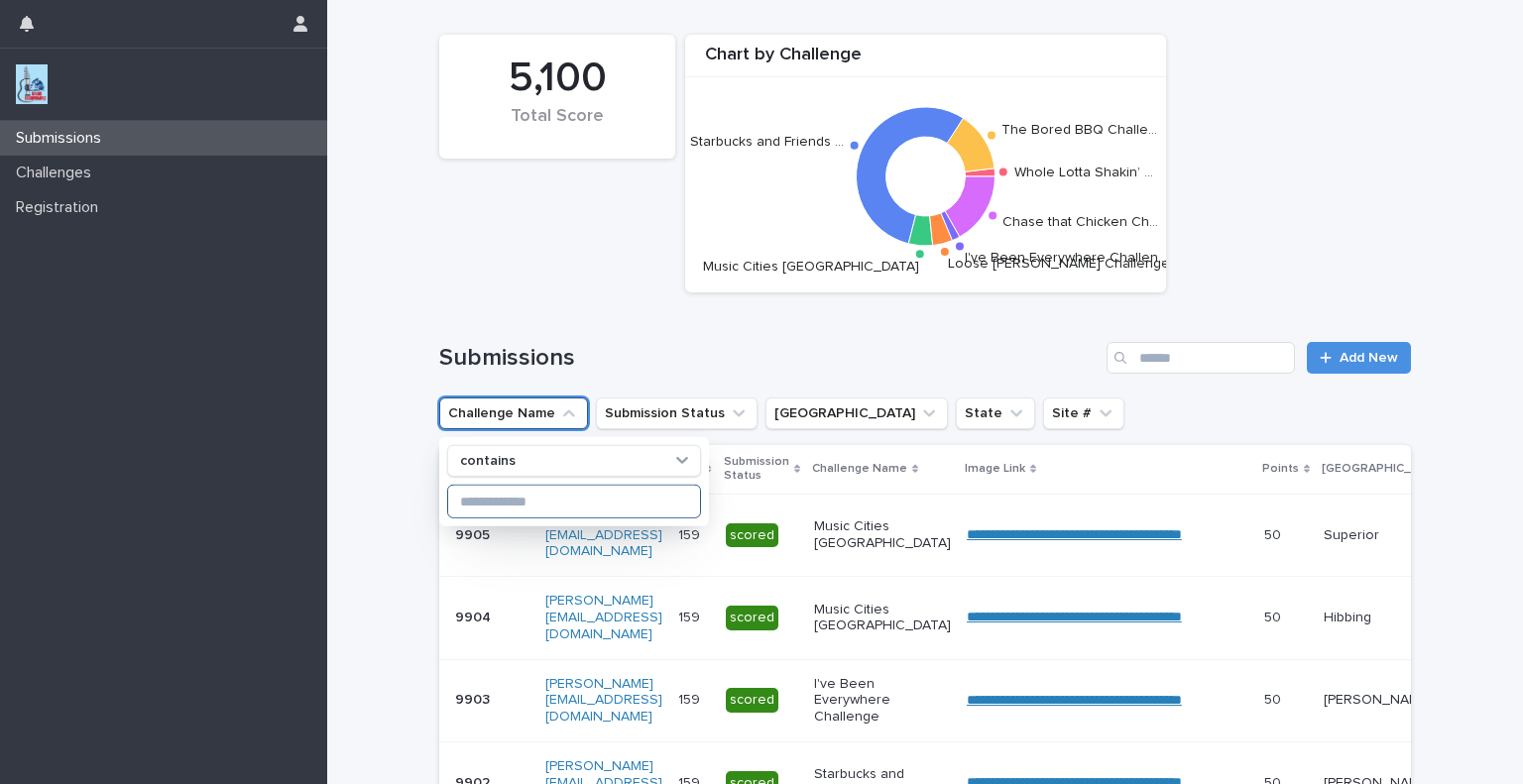
click at [568, 498] on input at bounding box center [574, 502] width 252 height 32
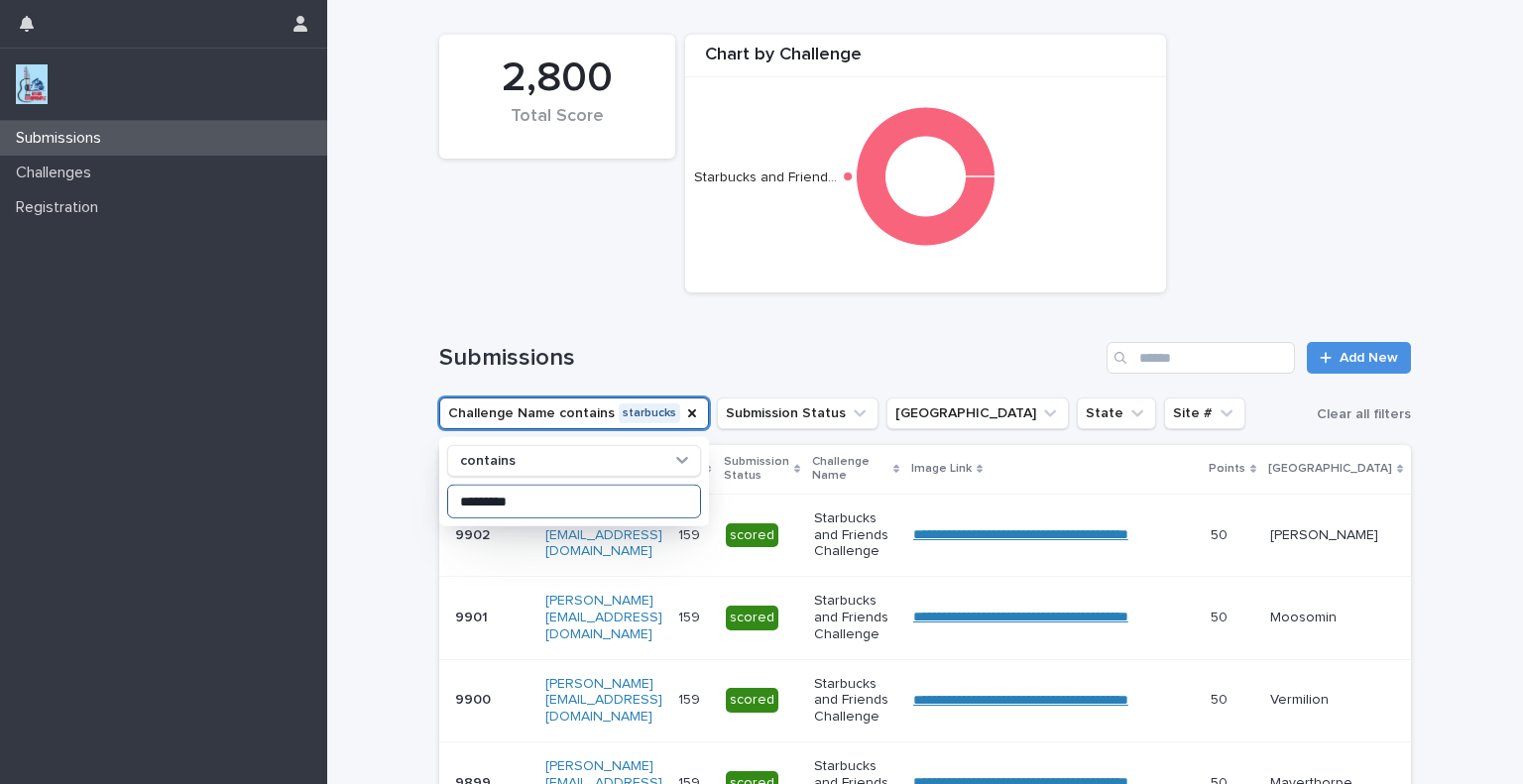
type input "*********"
click at [559, 274] on div "2,800 Total Score Chart by Challenge Starbucks and Friend…" at bounding box center [925, 163] width 992 height 278
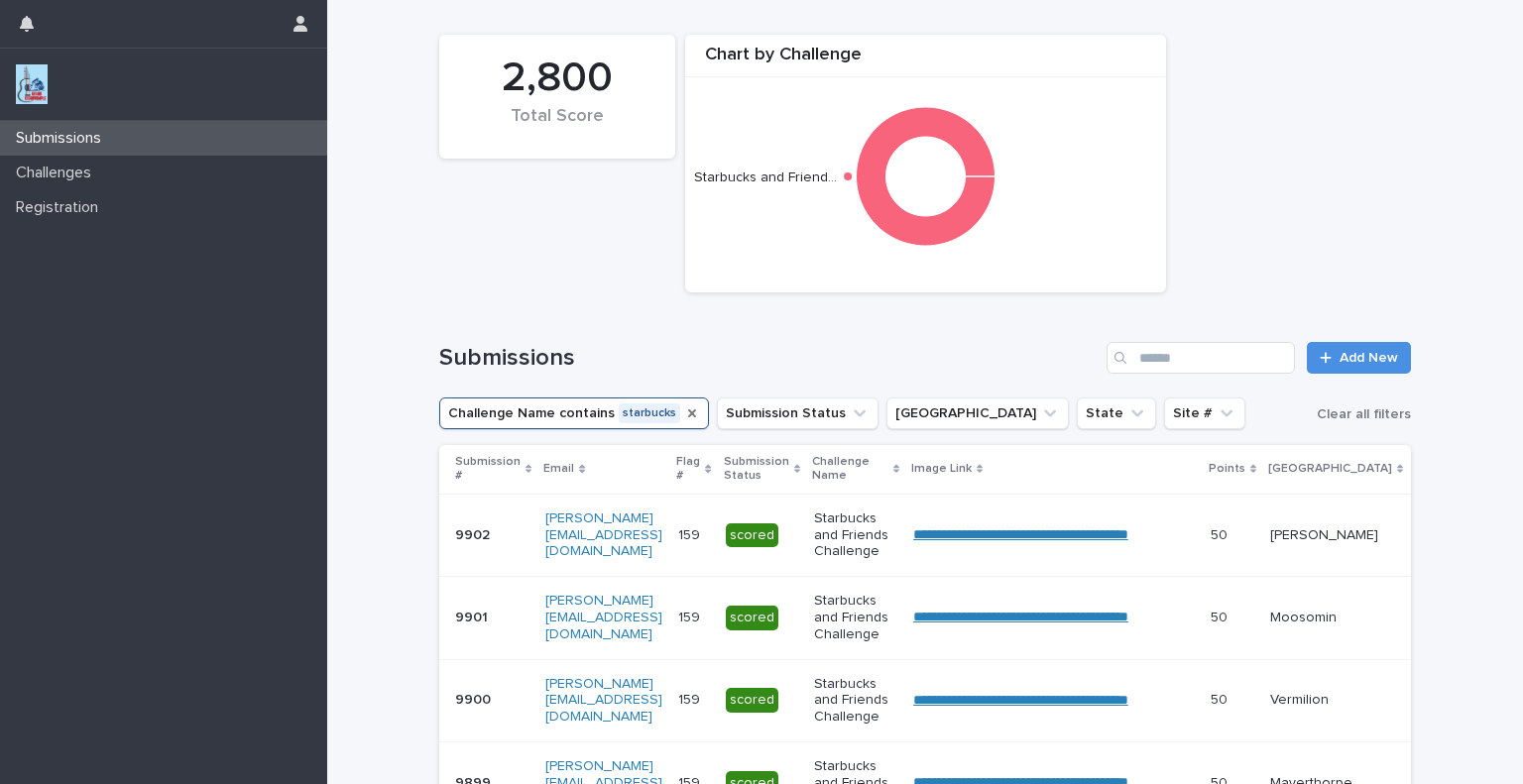
click at [685, 416] on icon "Challenge Name" at bounding box center [693, 413] width 16 height 16
